Goal: Information Seeking & Learning: Learn about a topic

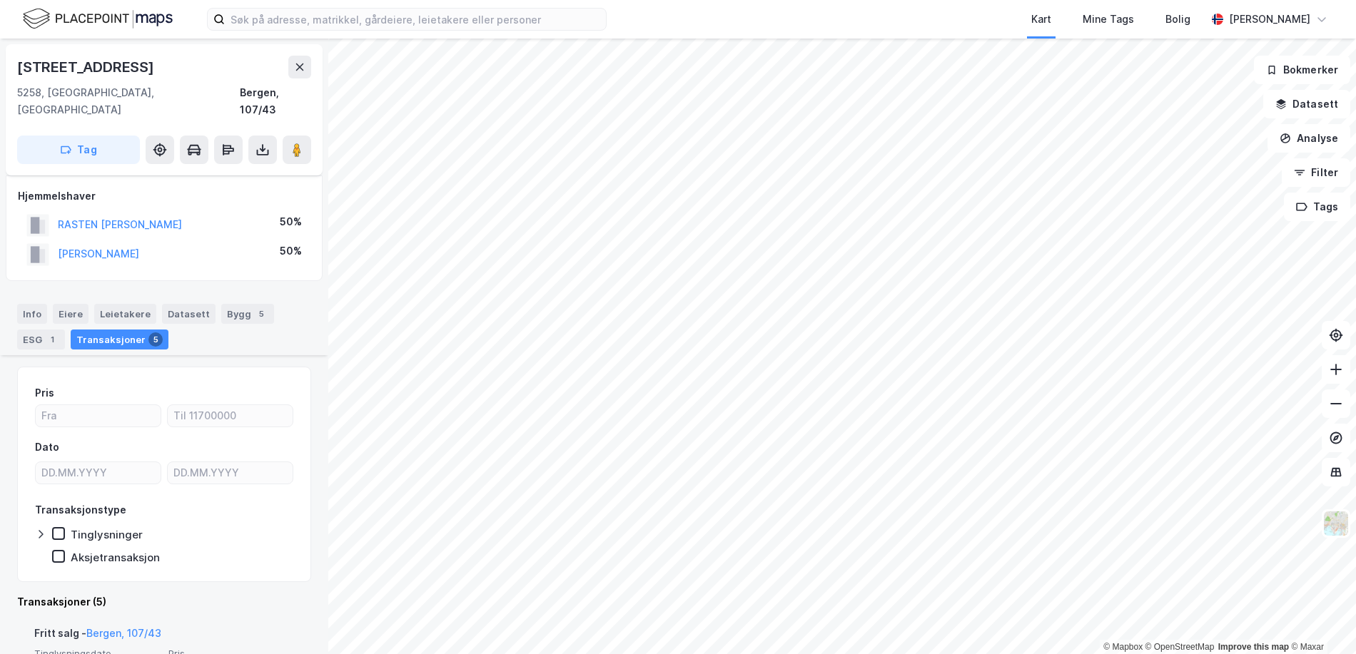
scroll to position [285, 0]
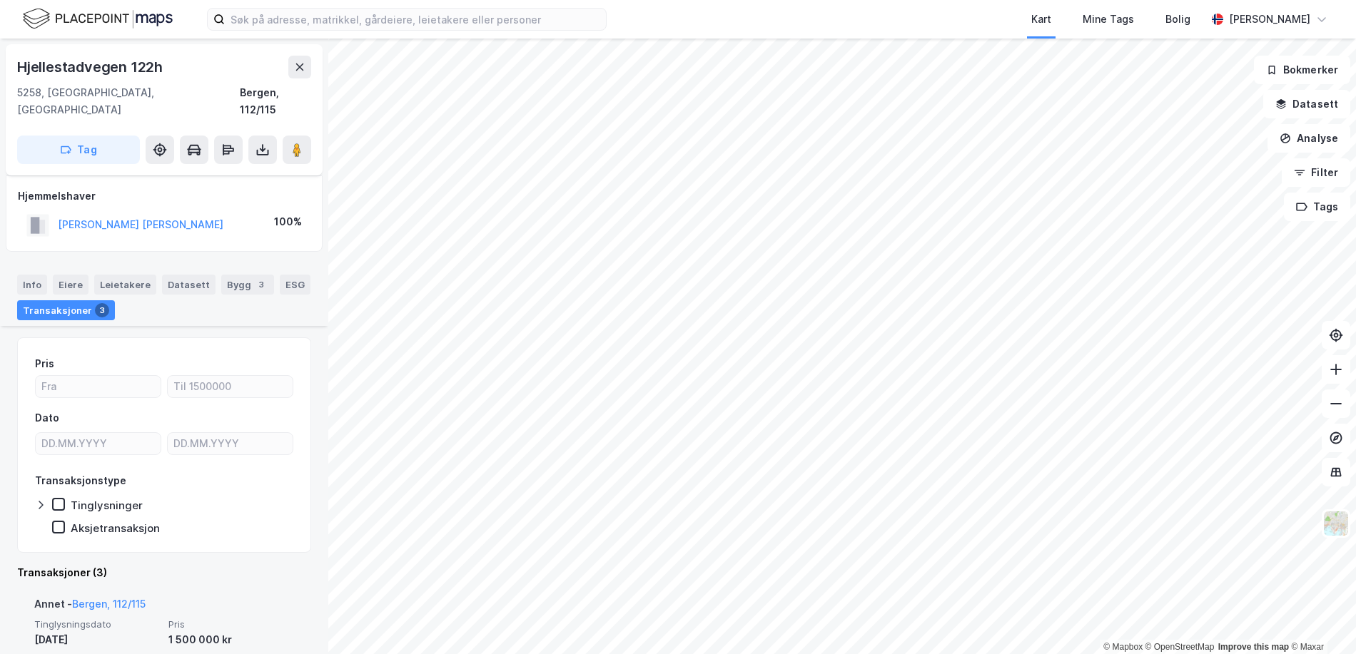
scroll to position [285, 0]
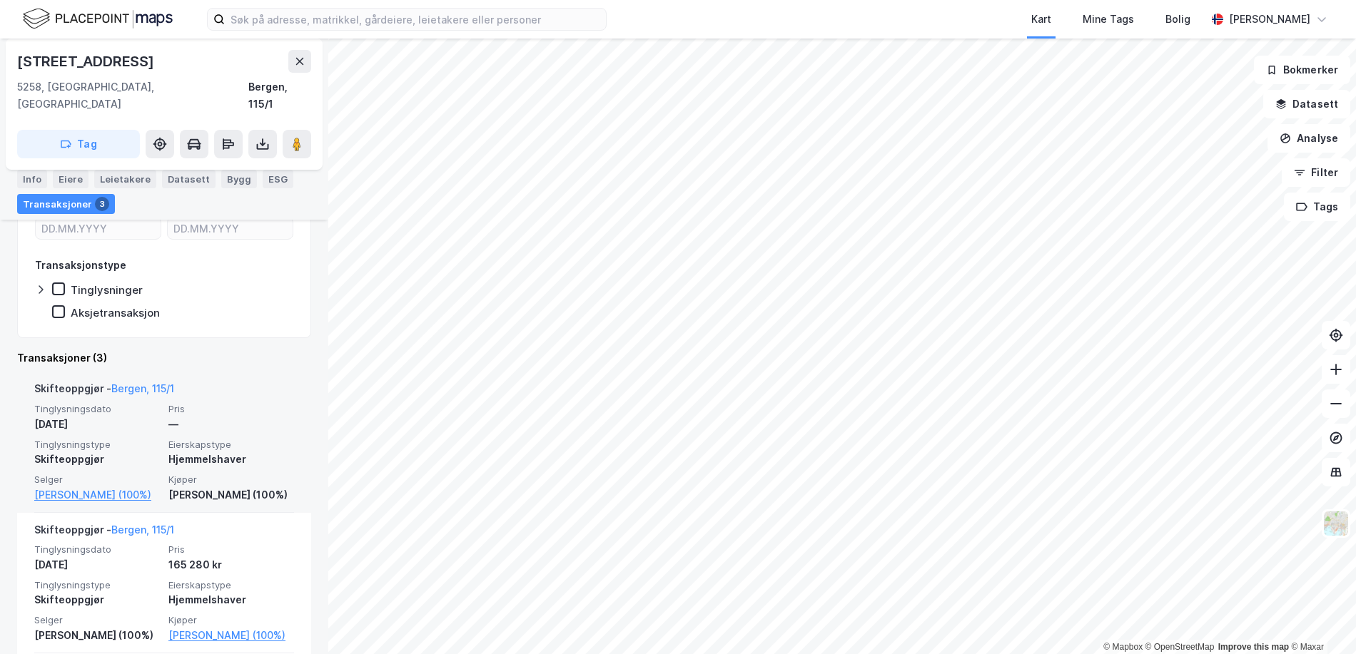
scroll to position [387, 0]
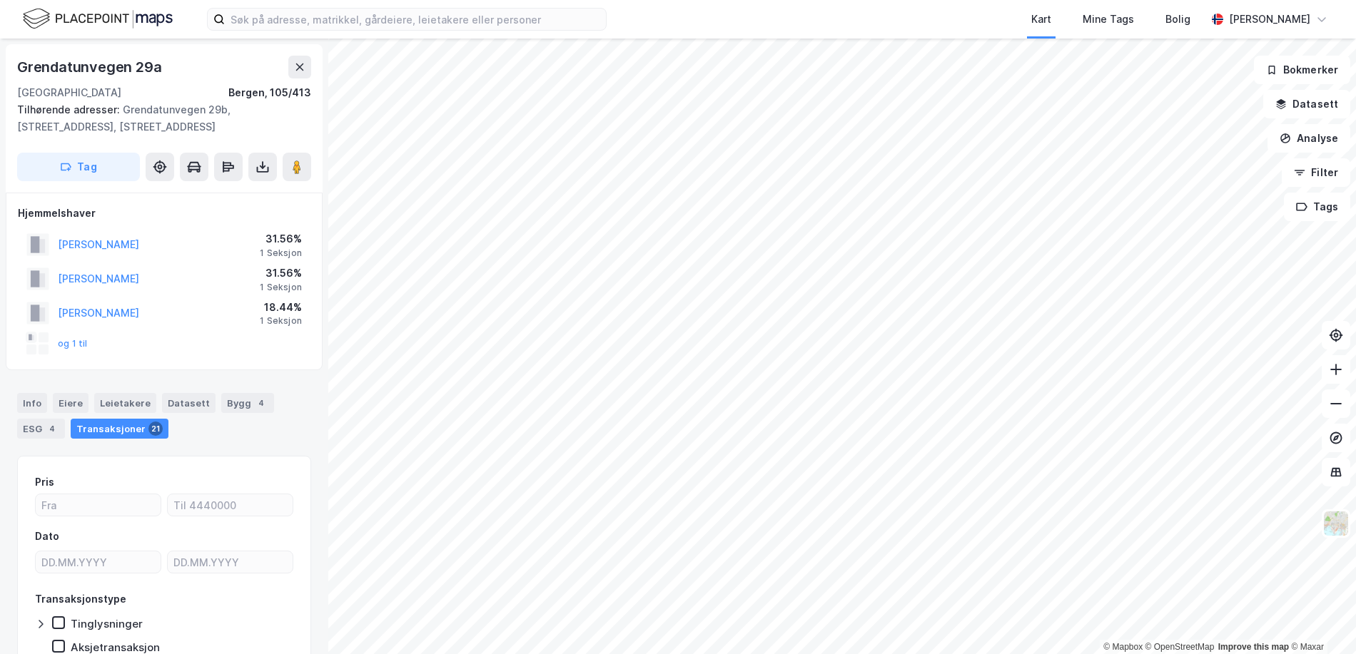
scroll to position [69, 0]
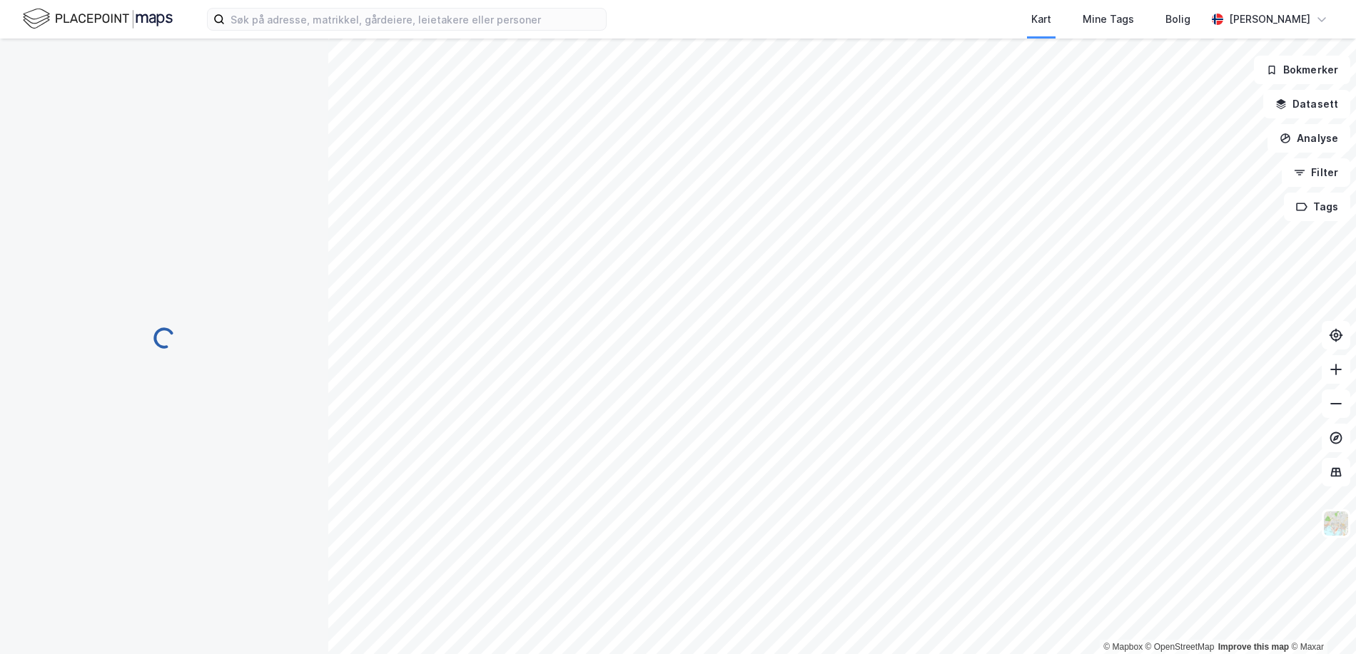
scroll to position [69, 0]
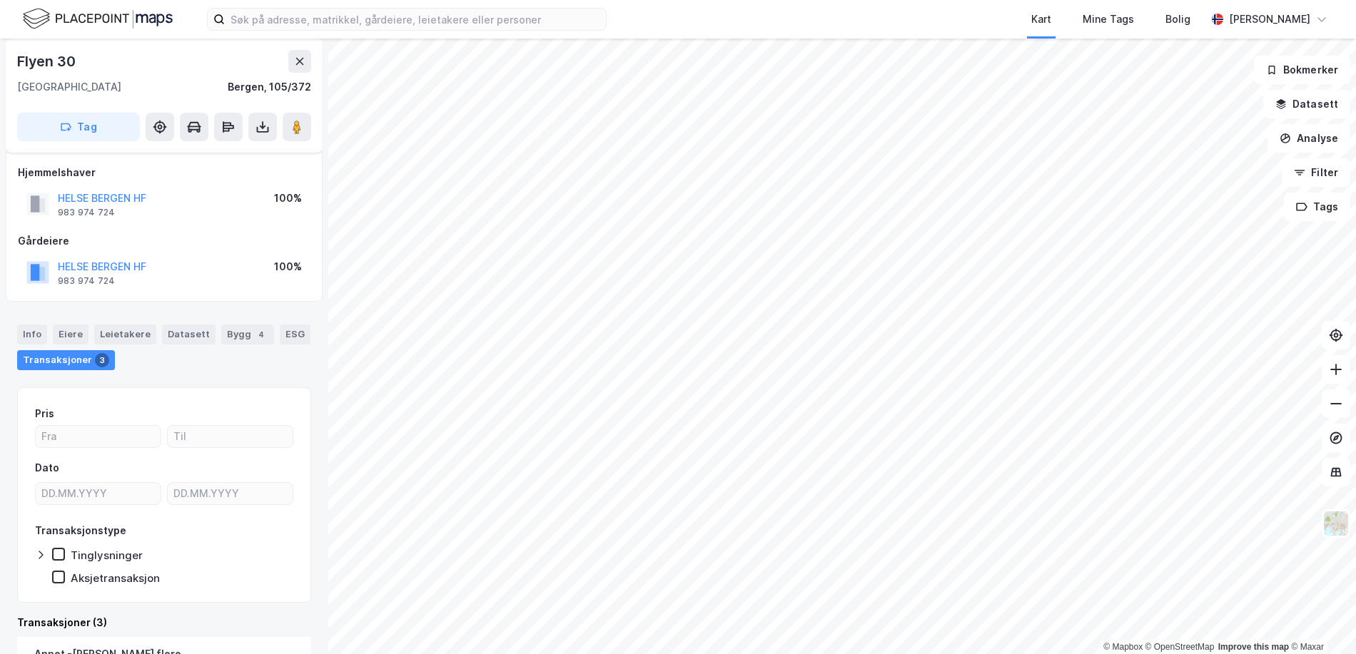
scroll to position [435, 0]
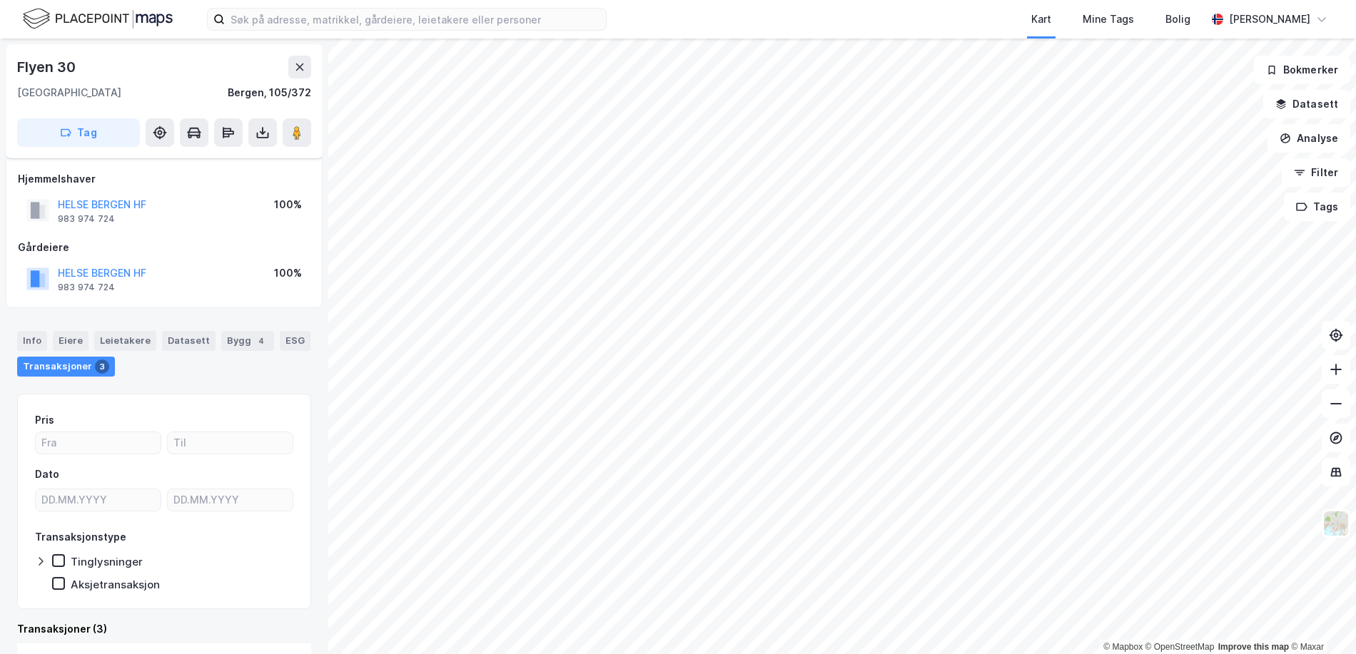
scroll to position [6, 0]
